Goal: Information Seeking & Learning: Learn about a topic

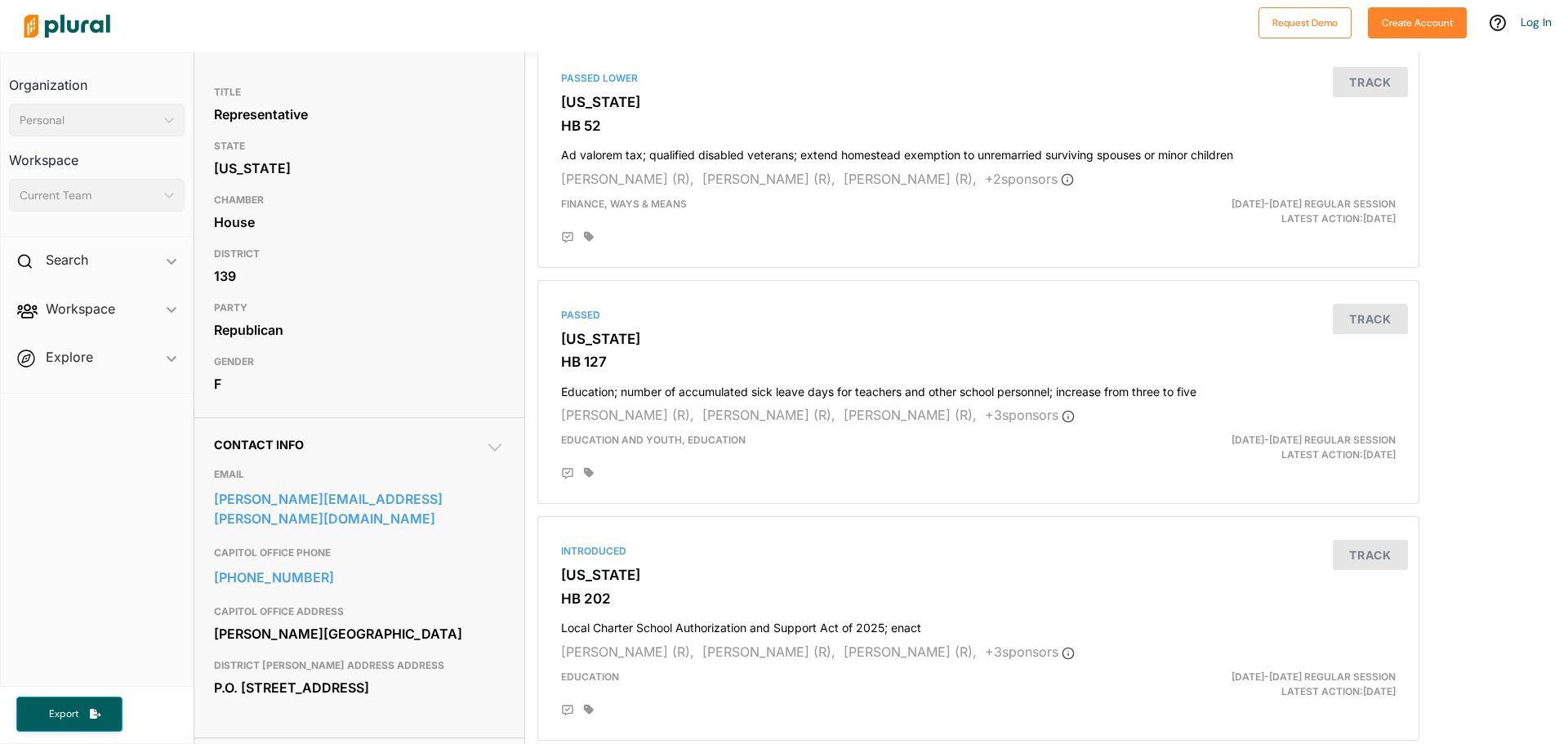
scroll to position [163, 0]
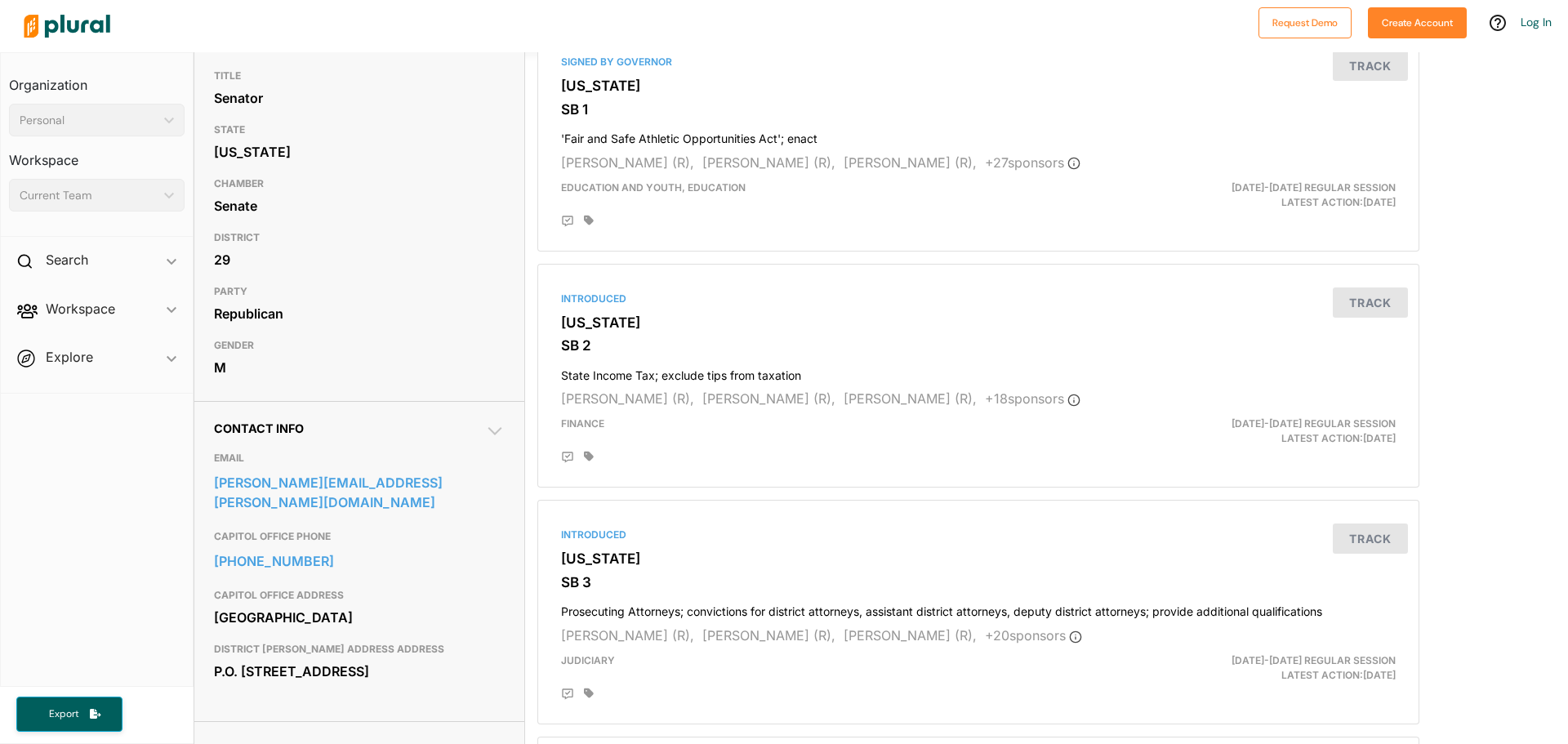
scroll to position [163, 0]
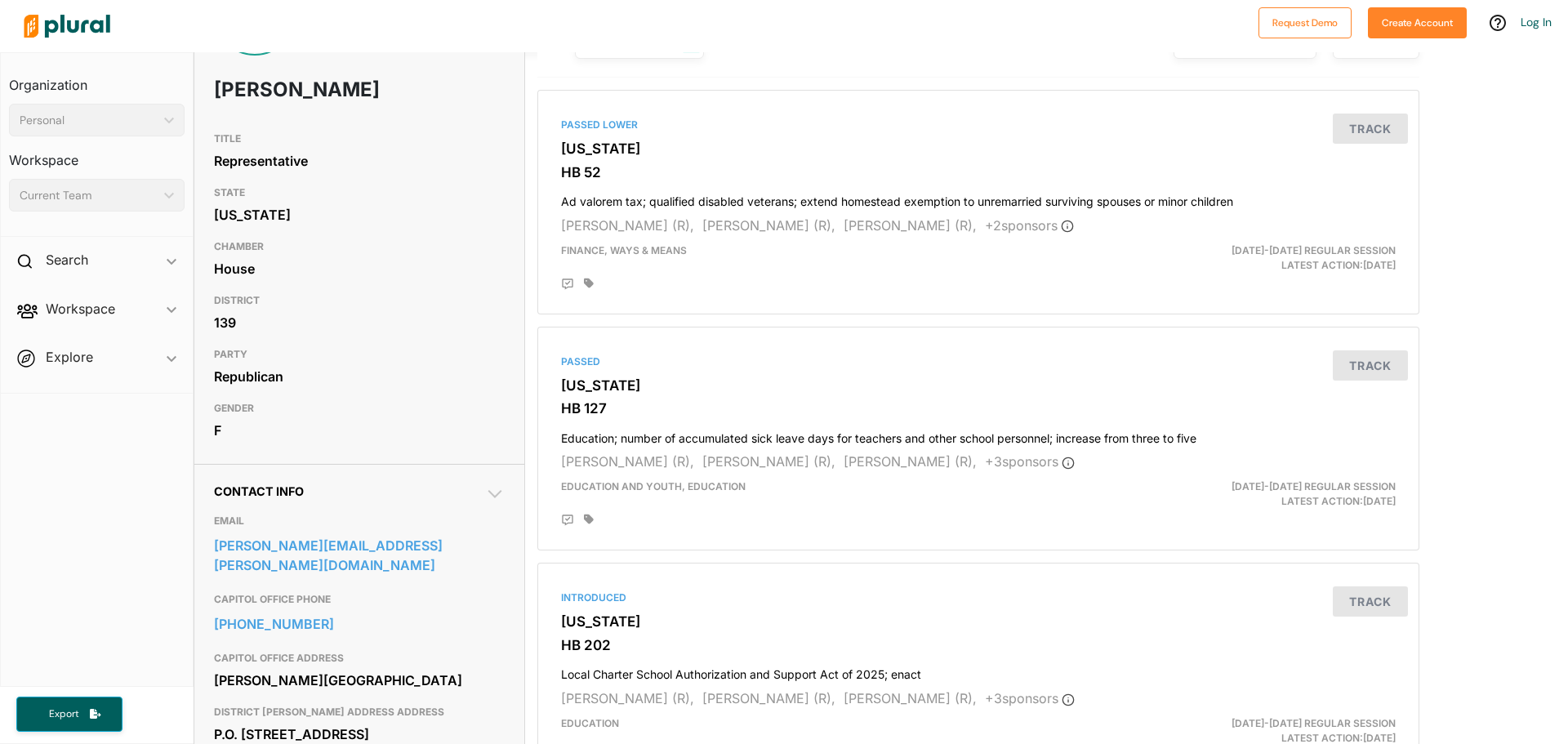
scroll to position [163, 0]
